Goal: Information Seeking & Learning: Check status

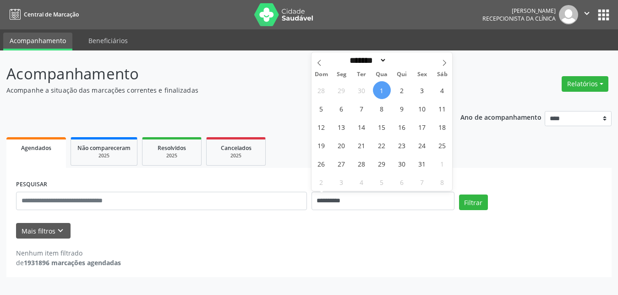
select select "*"
click at [402, 91] on span "2" at bounding box center [402, 90] width 18 height 18
type input "**********"
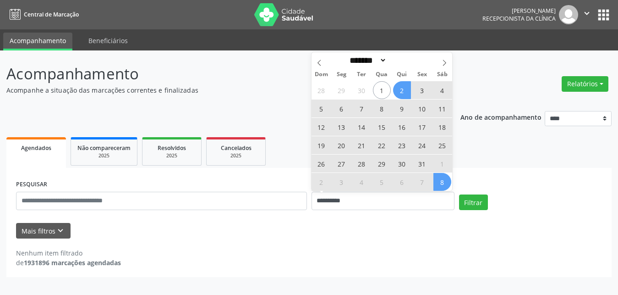
click at [483, 211] on div "Filtrar" at bounding box center [531, 205] width 148 height 22
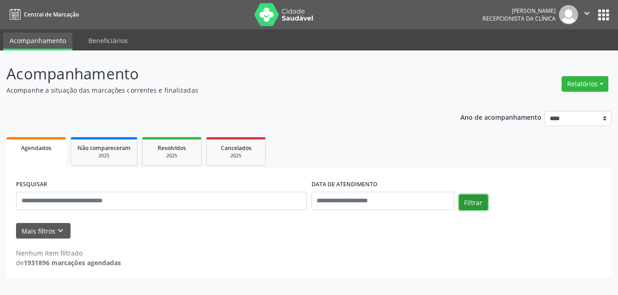
click at [480, 205] on button "Filtrar" at bounding box center [473, 202] width 29 height 16
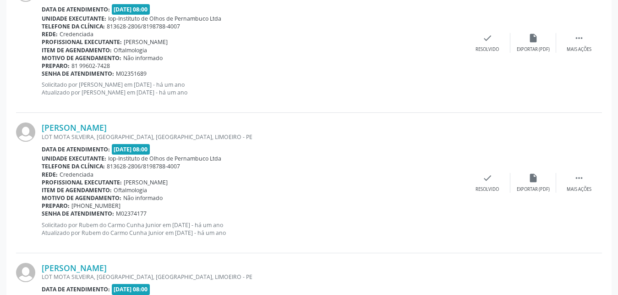
scroll to position [2121, 0]
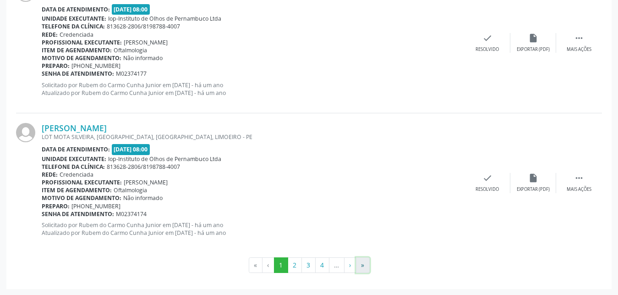
click at [362, 261] on button "»" at bounding box center [363, 265] width 14 height 16
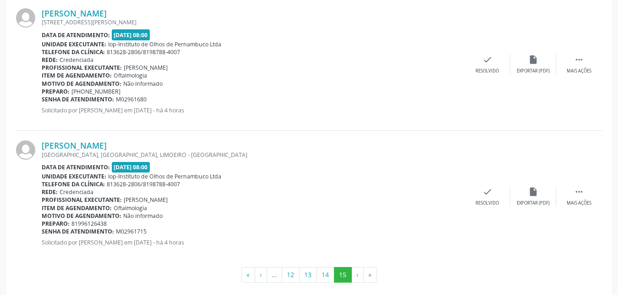
scroll to position [683, 0]
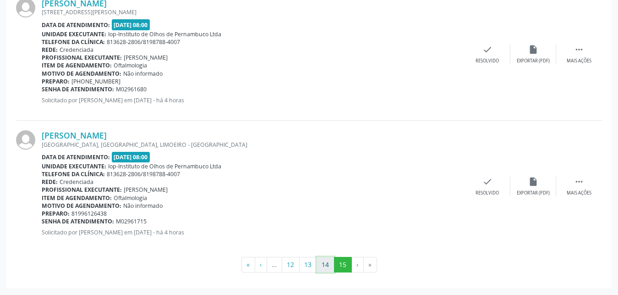
click at [331, 261] on button "14" at bounding box center [326, 265] width 18 height 16
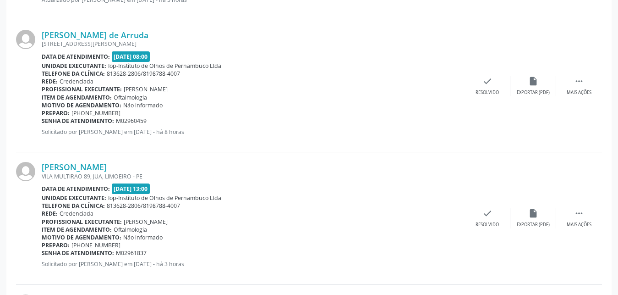
scroll to position [1935, 0]
click at [106, 163] on link "[PERSON_NAME]" at bounding box center [74, 166] width 65 height 10
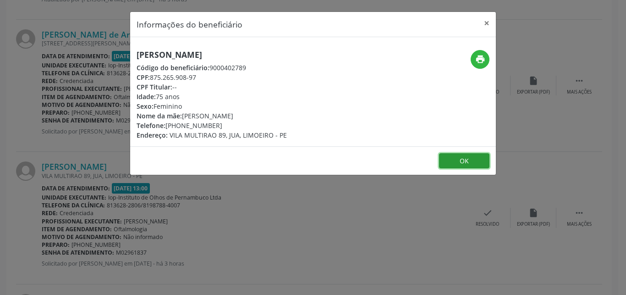
click at [467, 165] on button "OK" at bounding box center [464, 161] width 50 height 16
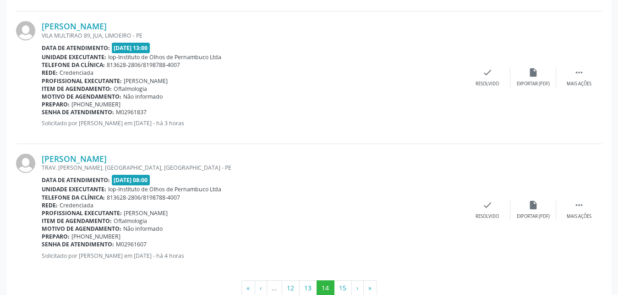
scroll to position [2097, 0]
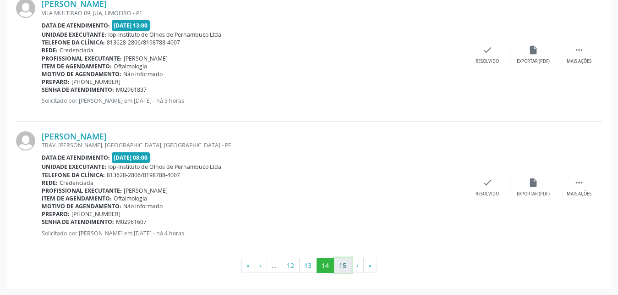
click at [344, 266] on button "15" at bounding box center [343, 266] width 18 height 16
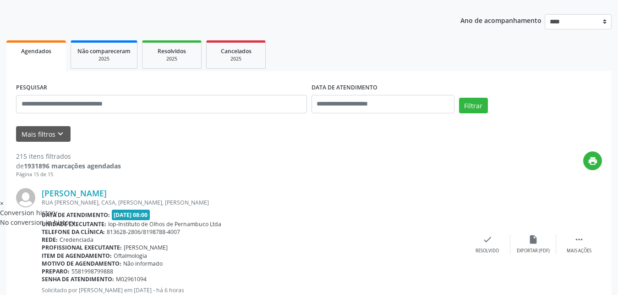
scroll to position [112, 0]
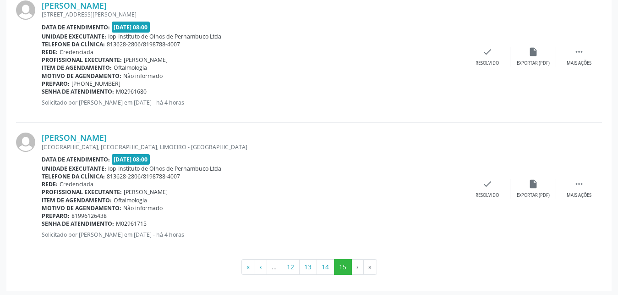
scroll to position [683, 0]
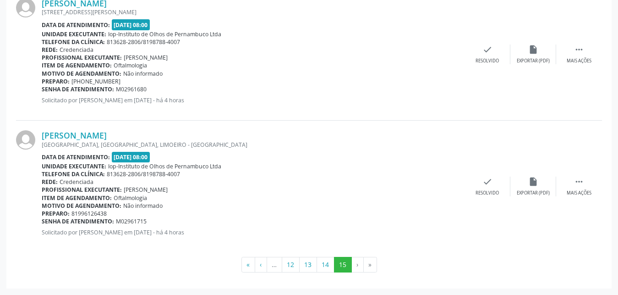
click at [304, 70] on div "Motivo de agendamento: Não informado" at bounding box center [253, 74] width 423 height 8
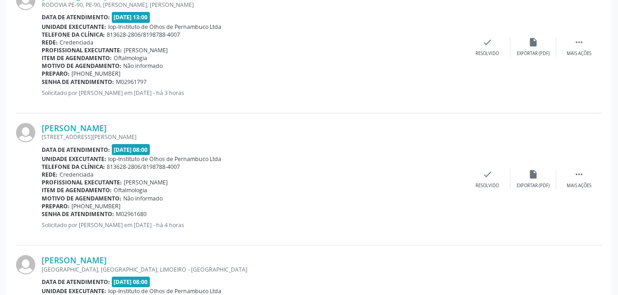
scroll to position [543, 0]
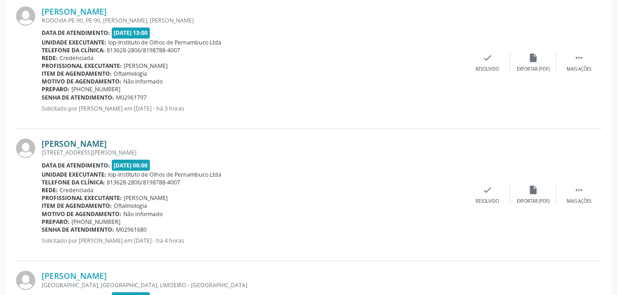
click at [107, 144] on link "[PERSON_NAME]" at bounding box center [74, 143] width 65 height 10
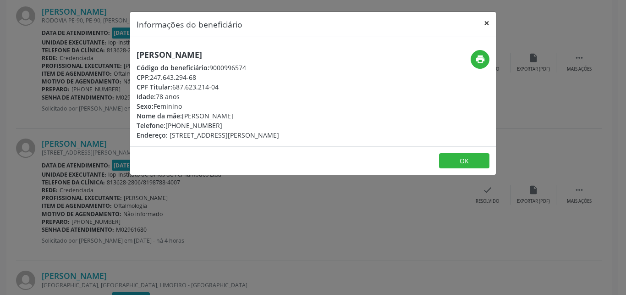
click at [482, 24] on button "×" at bounding box center [486, 23] width 18 height 22
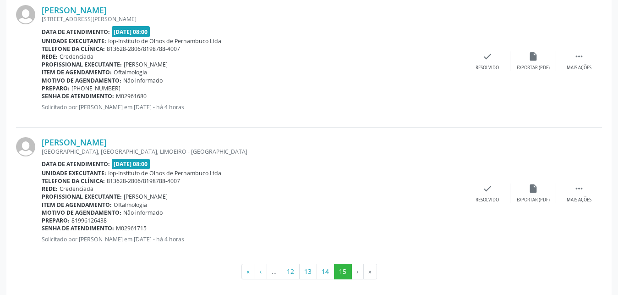
scroll to position [683, 0]
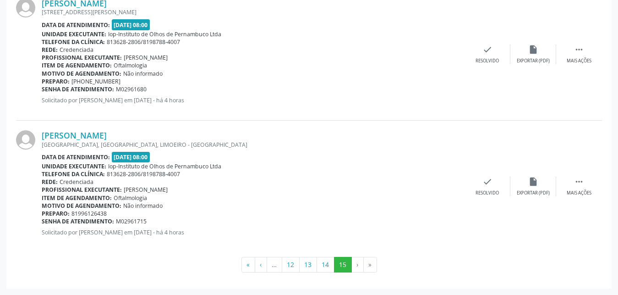
click at [284, 61] on div "Profissional executante: [PERSON_NAME]" at bounding box center [253, 58] width 423 height 8
